Goal: Transaction & Acquisition: Book appointment/travel/reservation

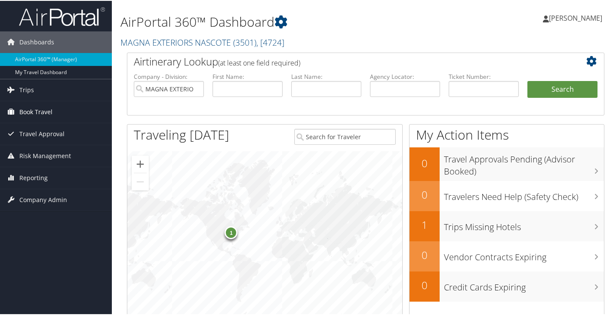
click at [31, 108] on span "Book Travel" at bounding box center [35, 111] width 33 height 22
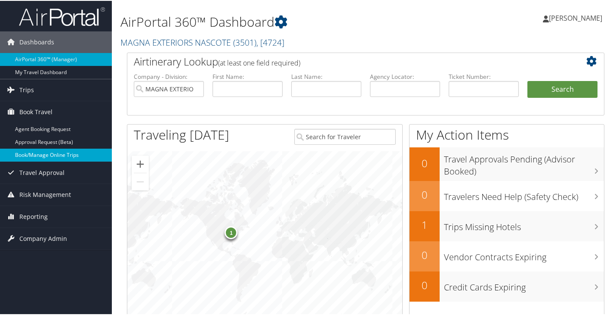
click at [54, 151] on link "Book/Manage Online Trips" at bounding box center [56, 154] width 112 height 13
